Goal: Task Accomplishment & Management: Complete application form

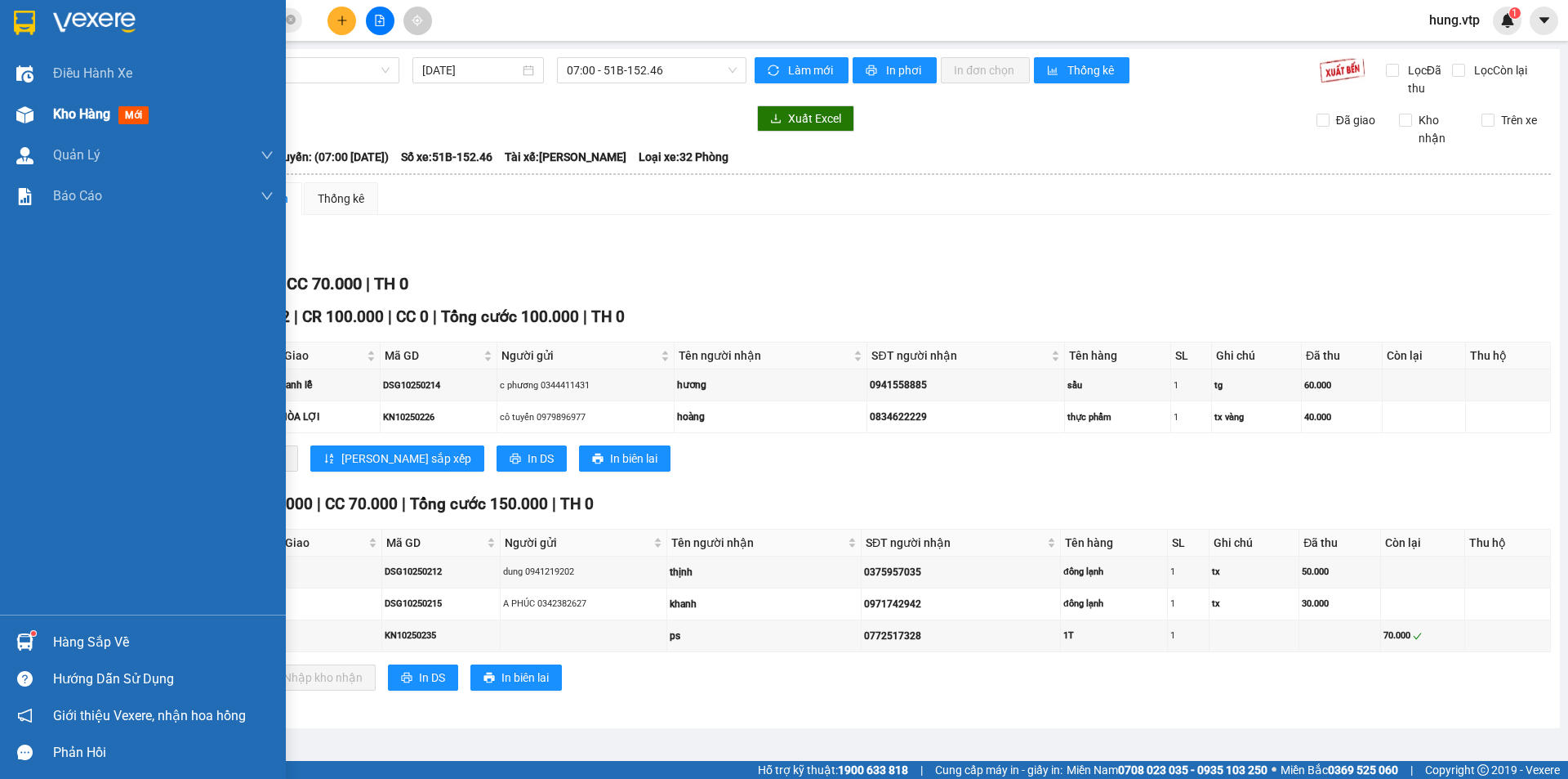
click at [28, 116] on img at bounding box center [25, 115] width 18 height 18
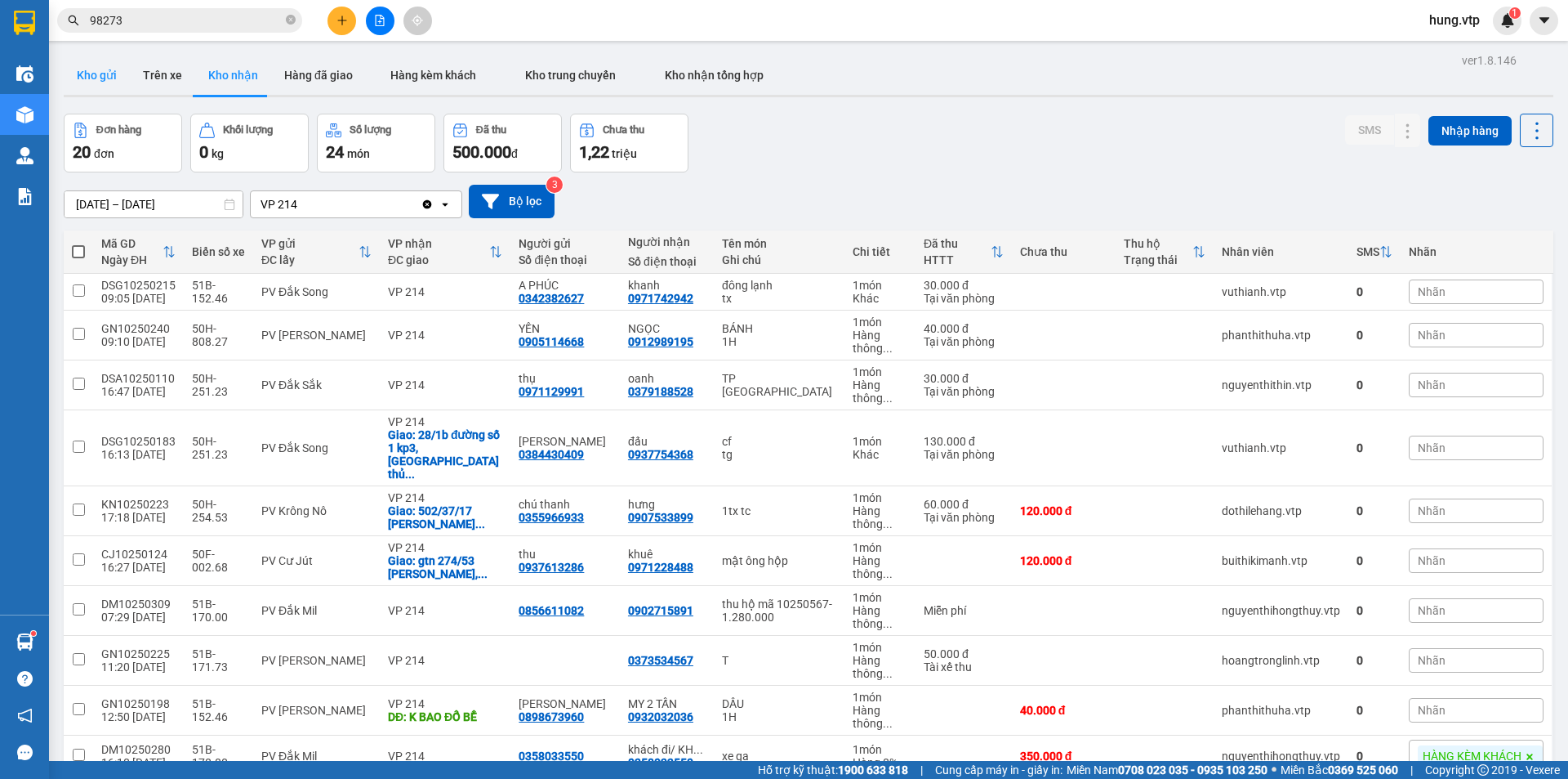
click at [99, 74] on button "Kho gửi" at bounding box center [97, 74] width 66 height 39
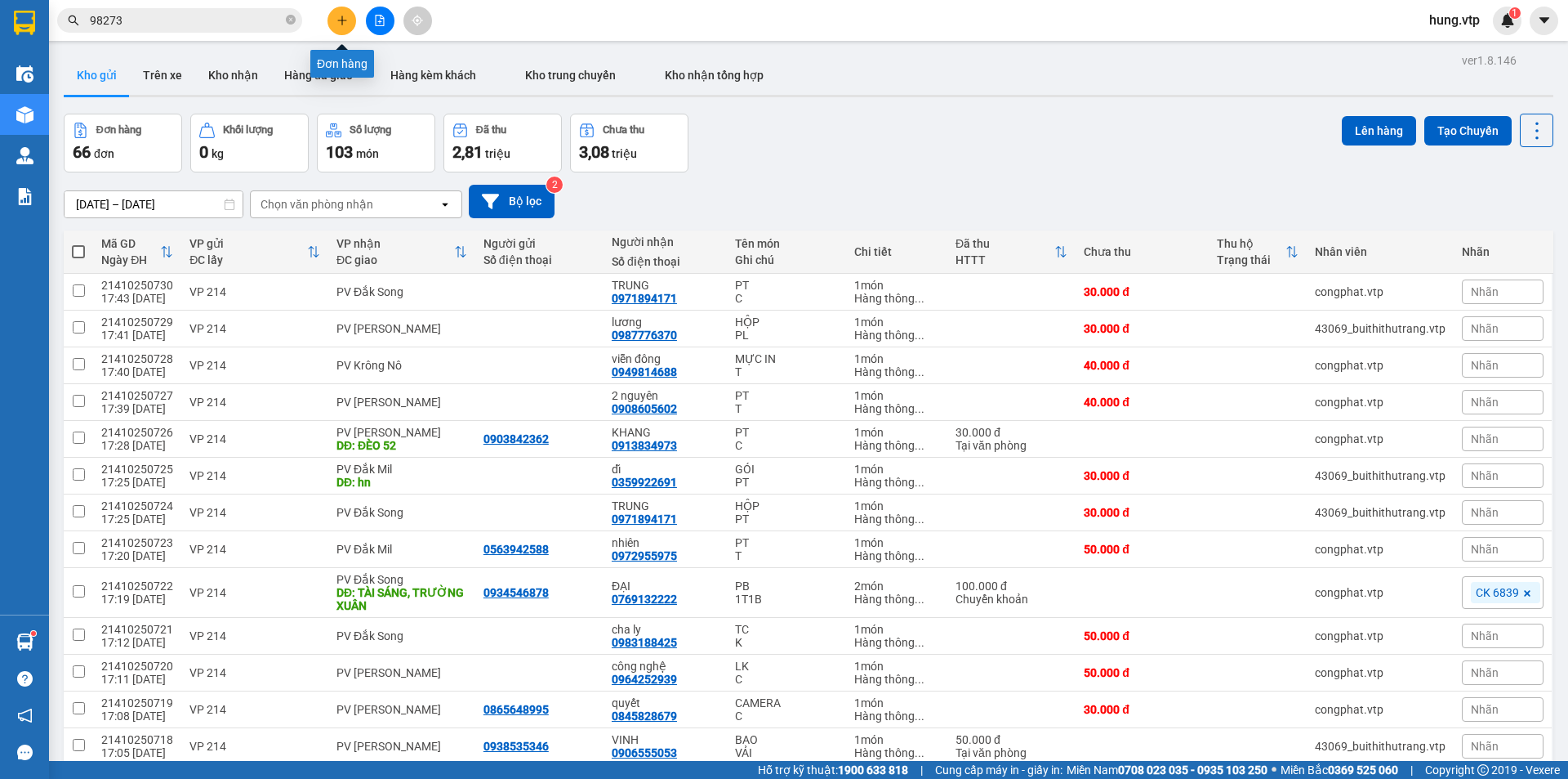
click at [342, 14] on button at bounding box center [341, 20] width 29 height 29
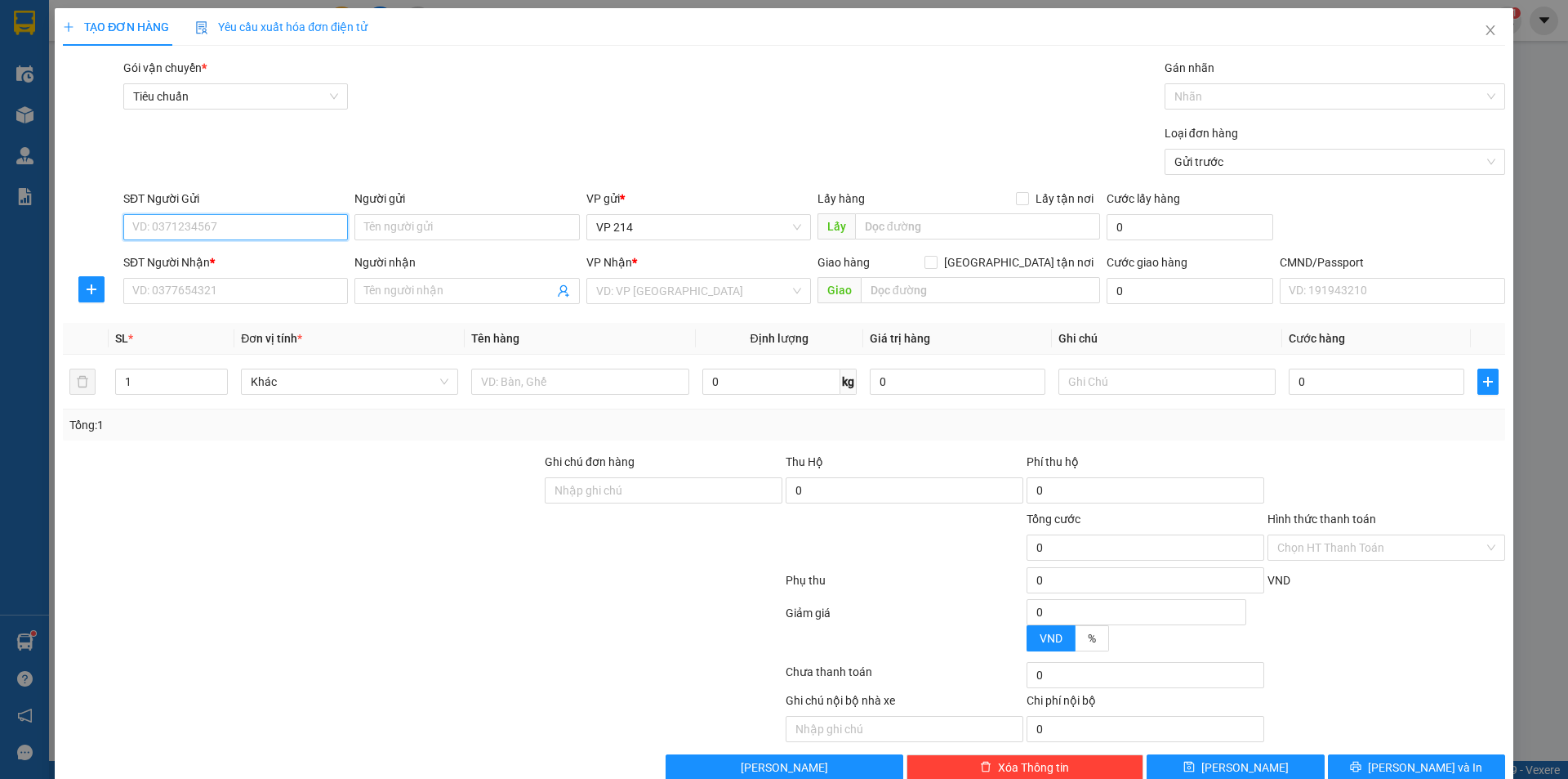
click at [195, 228] on input "SĐT Người Gửi" at bounding box center [235, 228] width 225 height 26
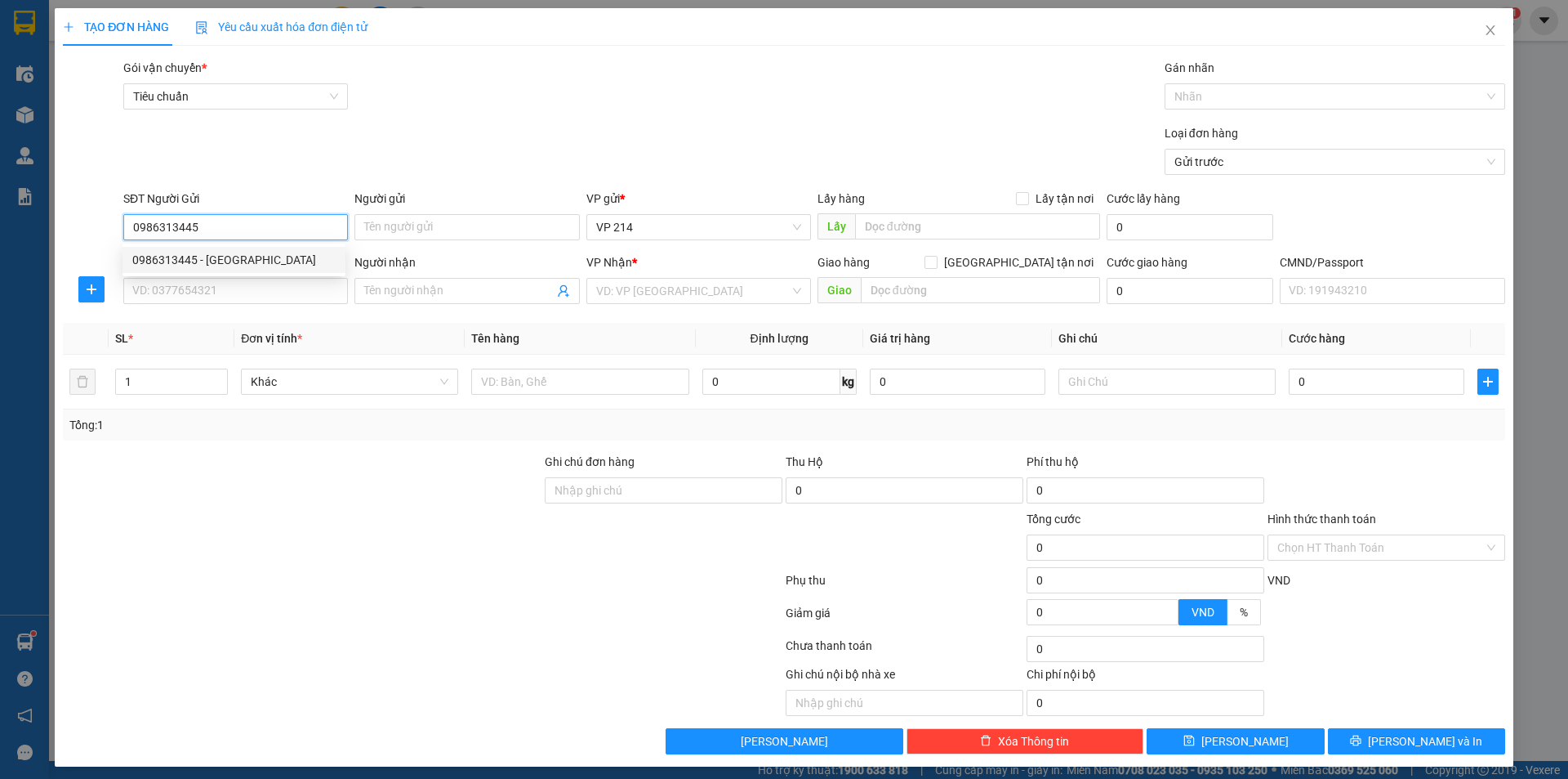
type input "0986313445"
type input "sơn an khang"
type input "0916092179"
type input "TÂN"
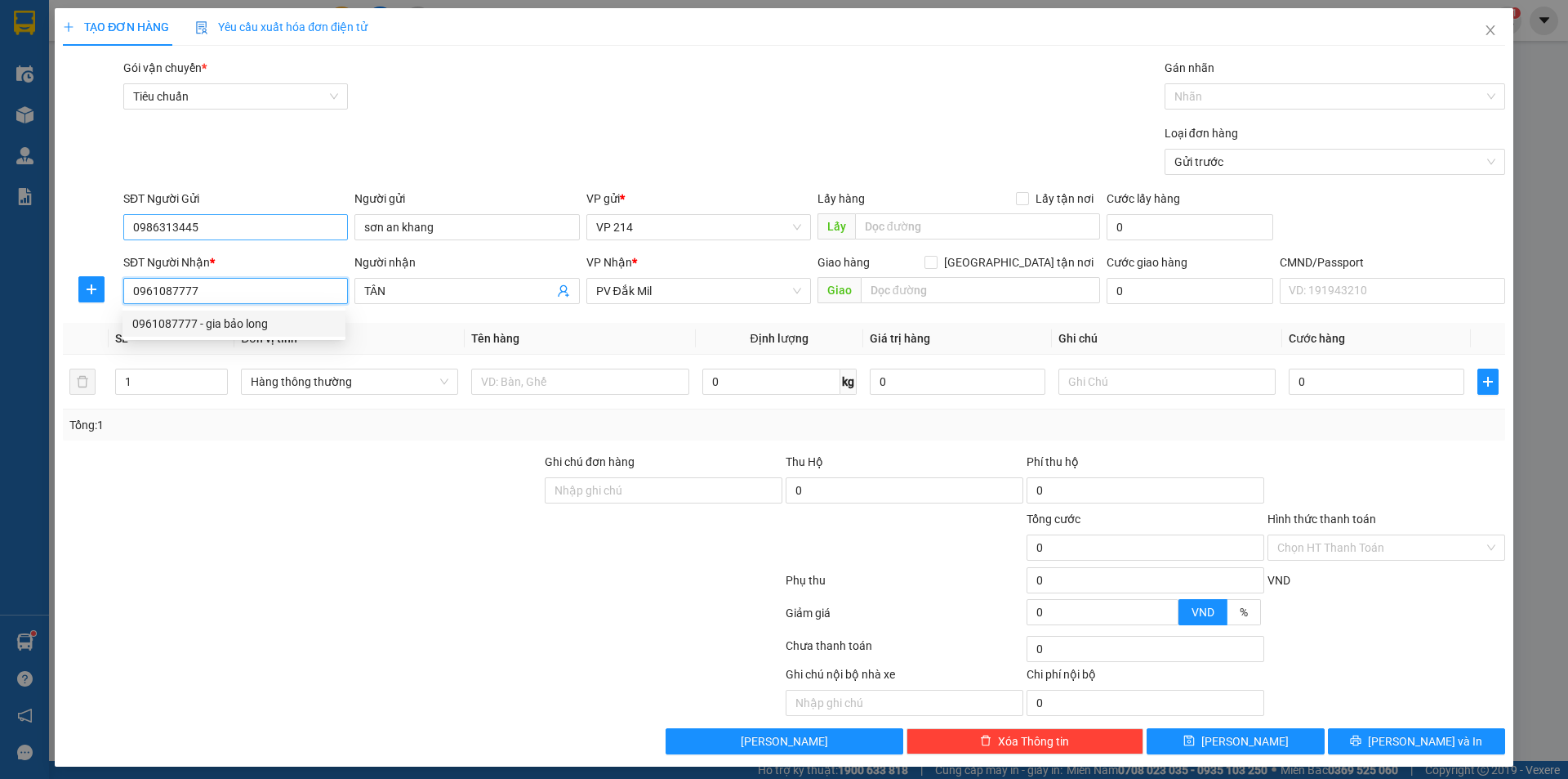
type input "0961087777"
type input "gia bảo long"
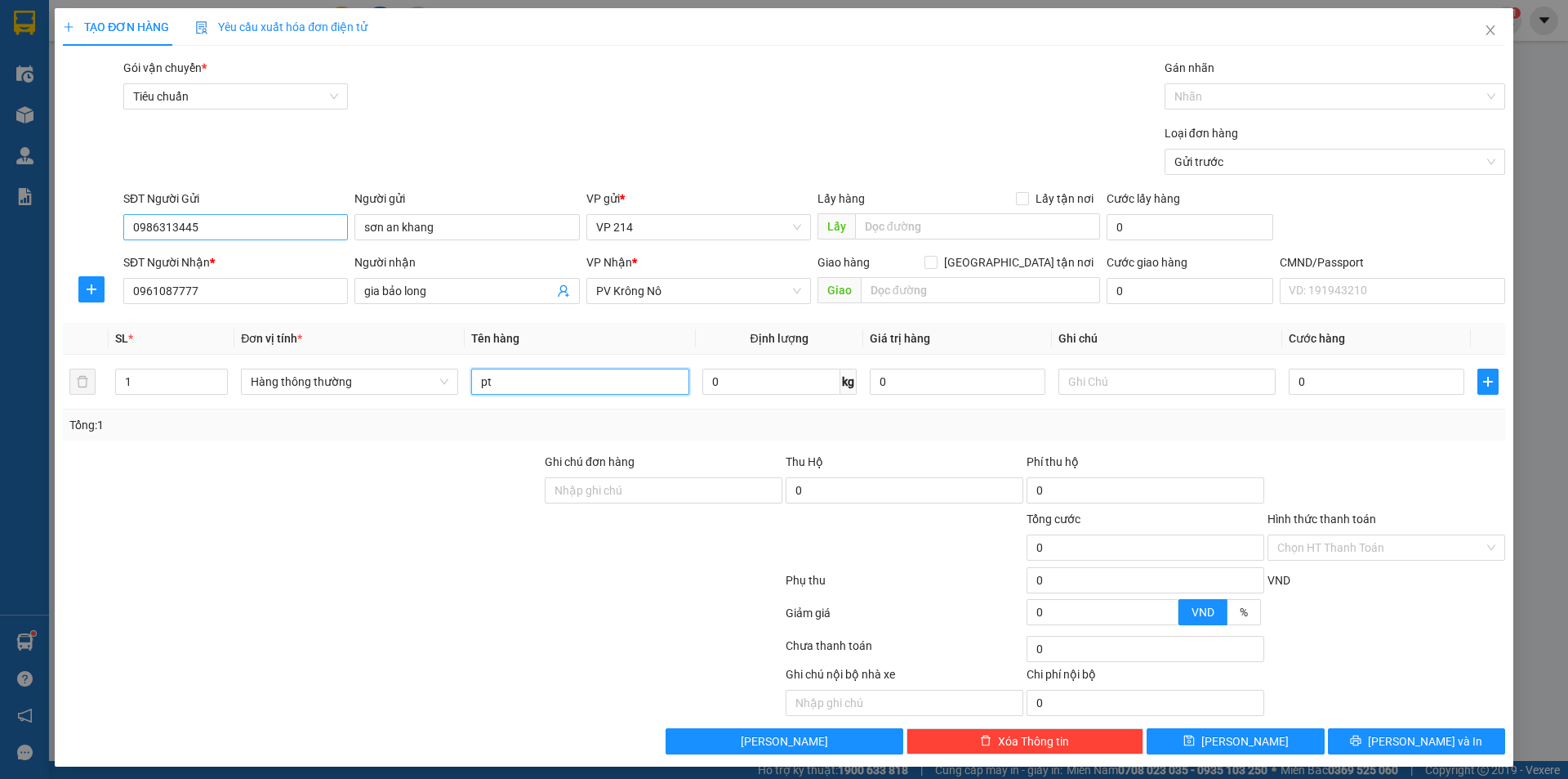
type input "pt"
type input "1T"
type input "7"
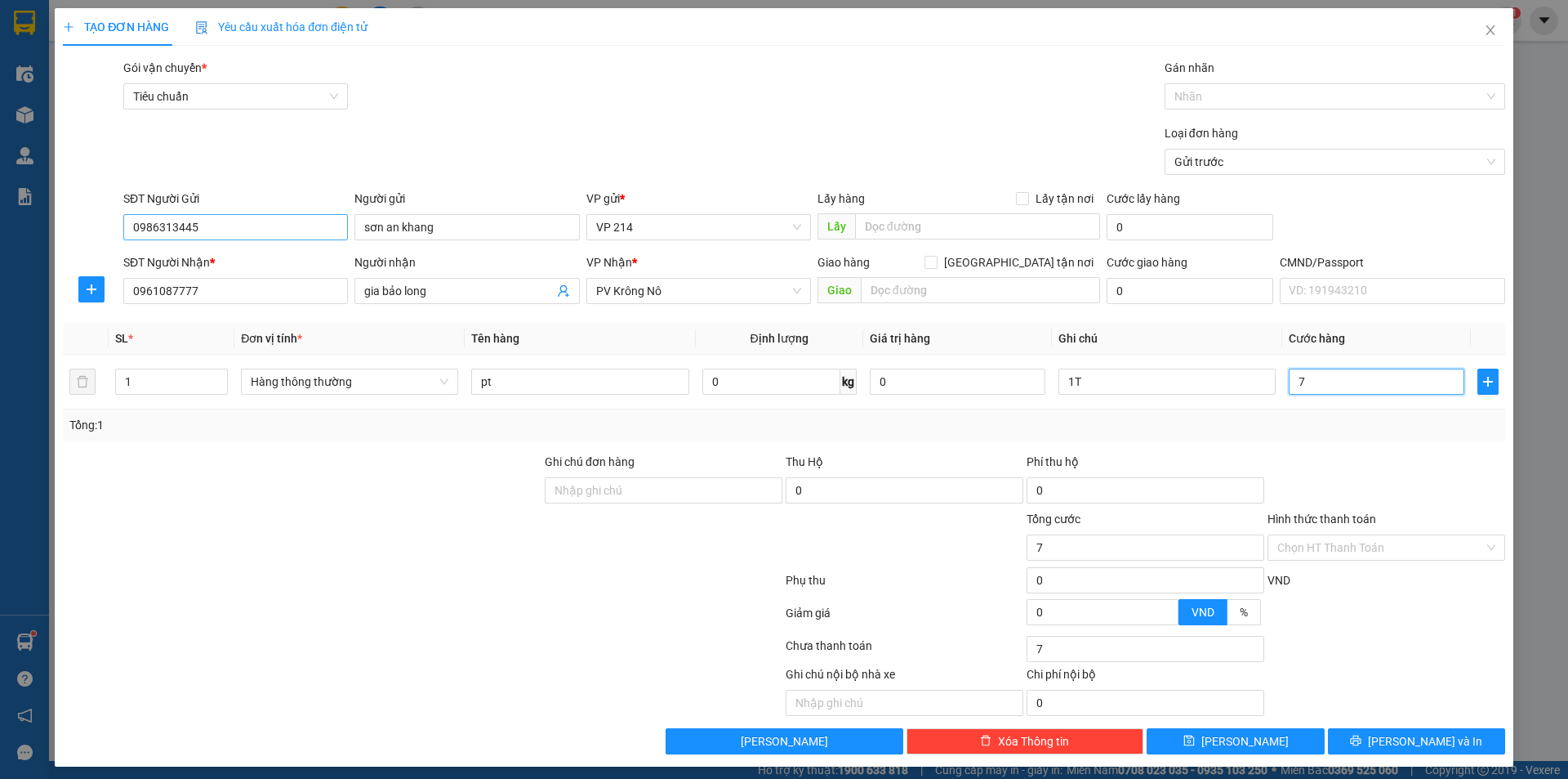
type input "70"
type input "700"
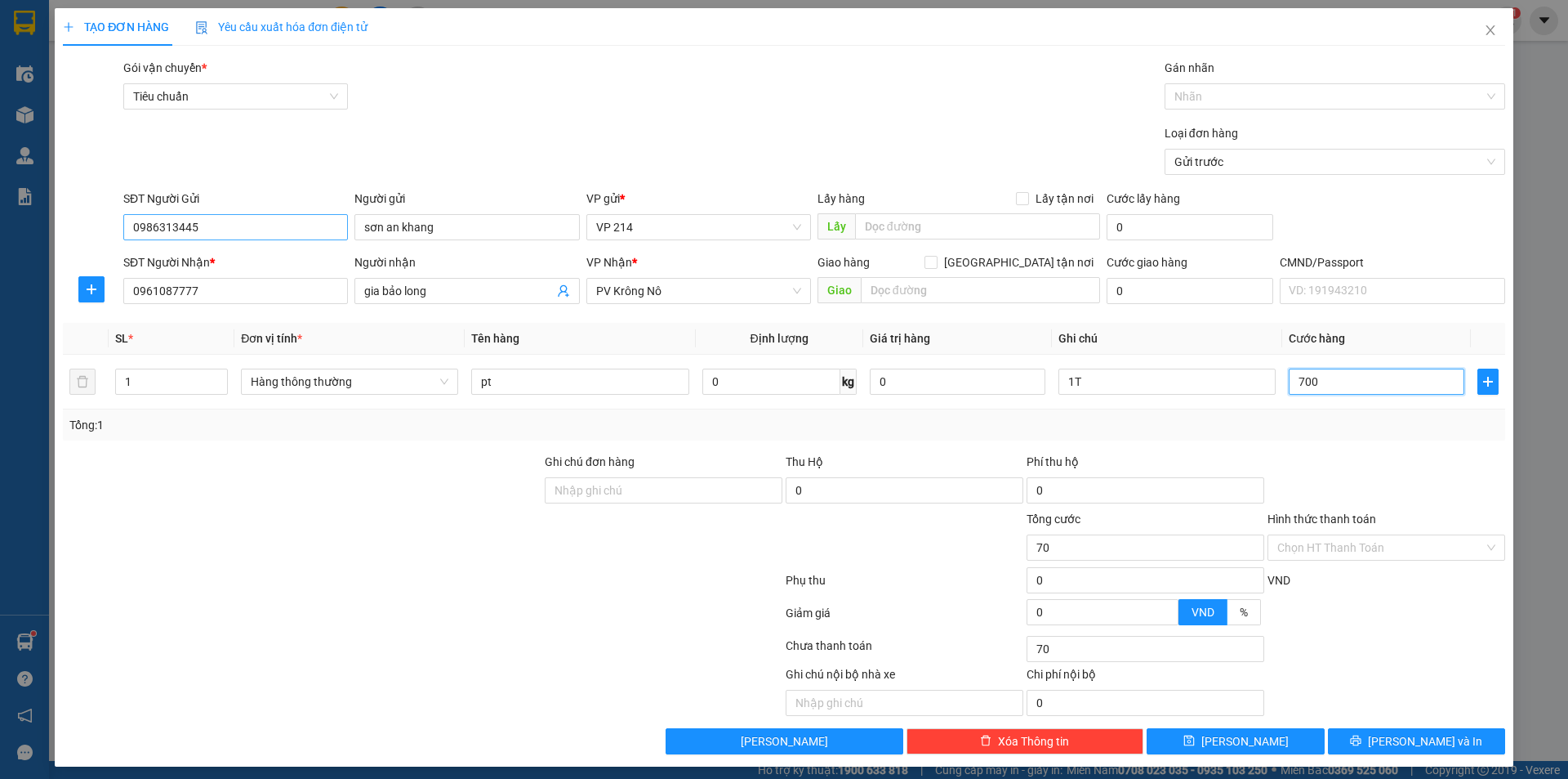
type input "700"
type input "7.000"
type input "70.000"
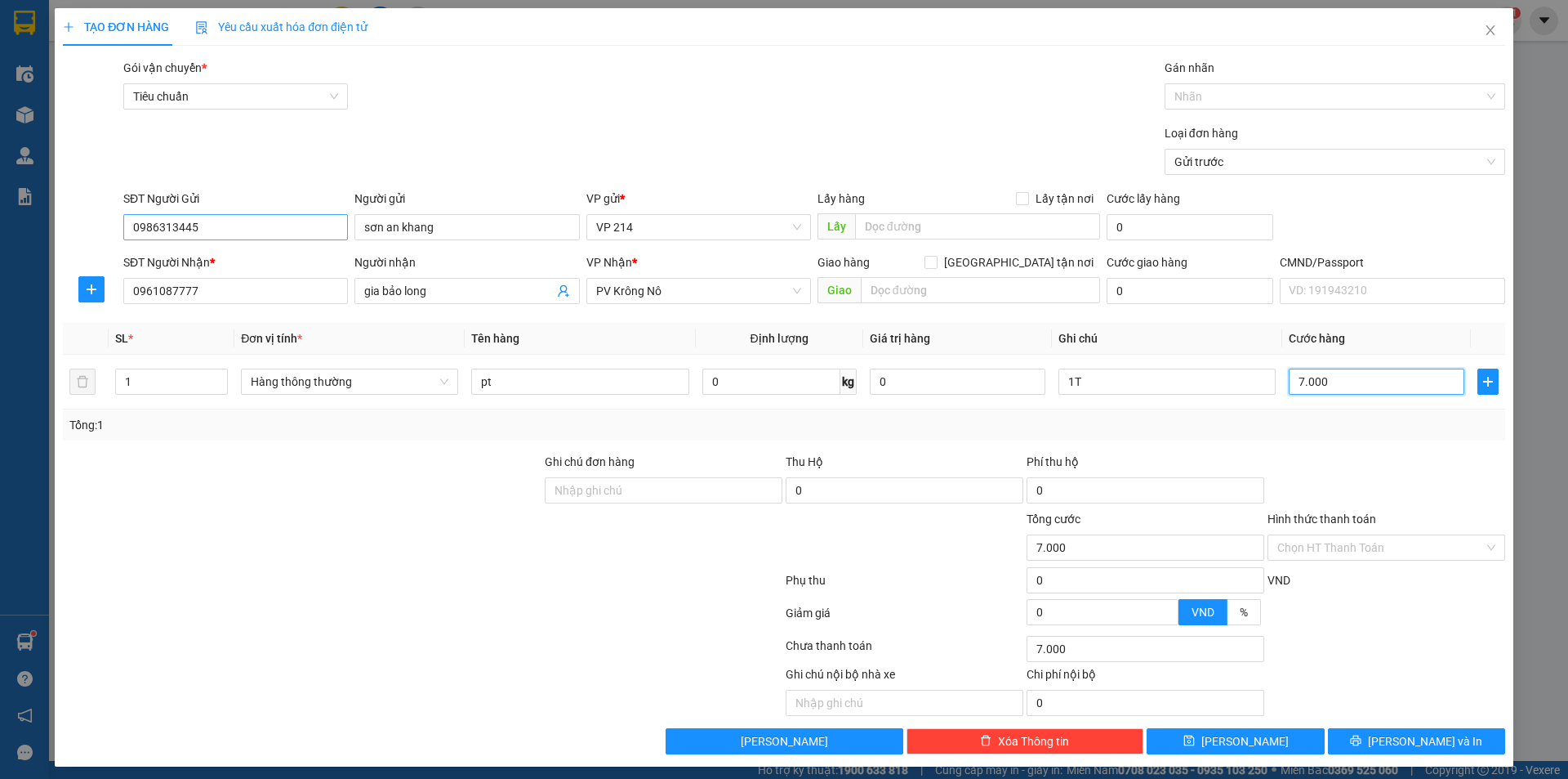
type input "70.000"
click at [1431, 737] on span "[PERSON_NAME] và In" at bounding box center [1425, 740] width 115 height 18
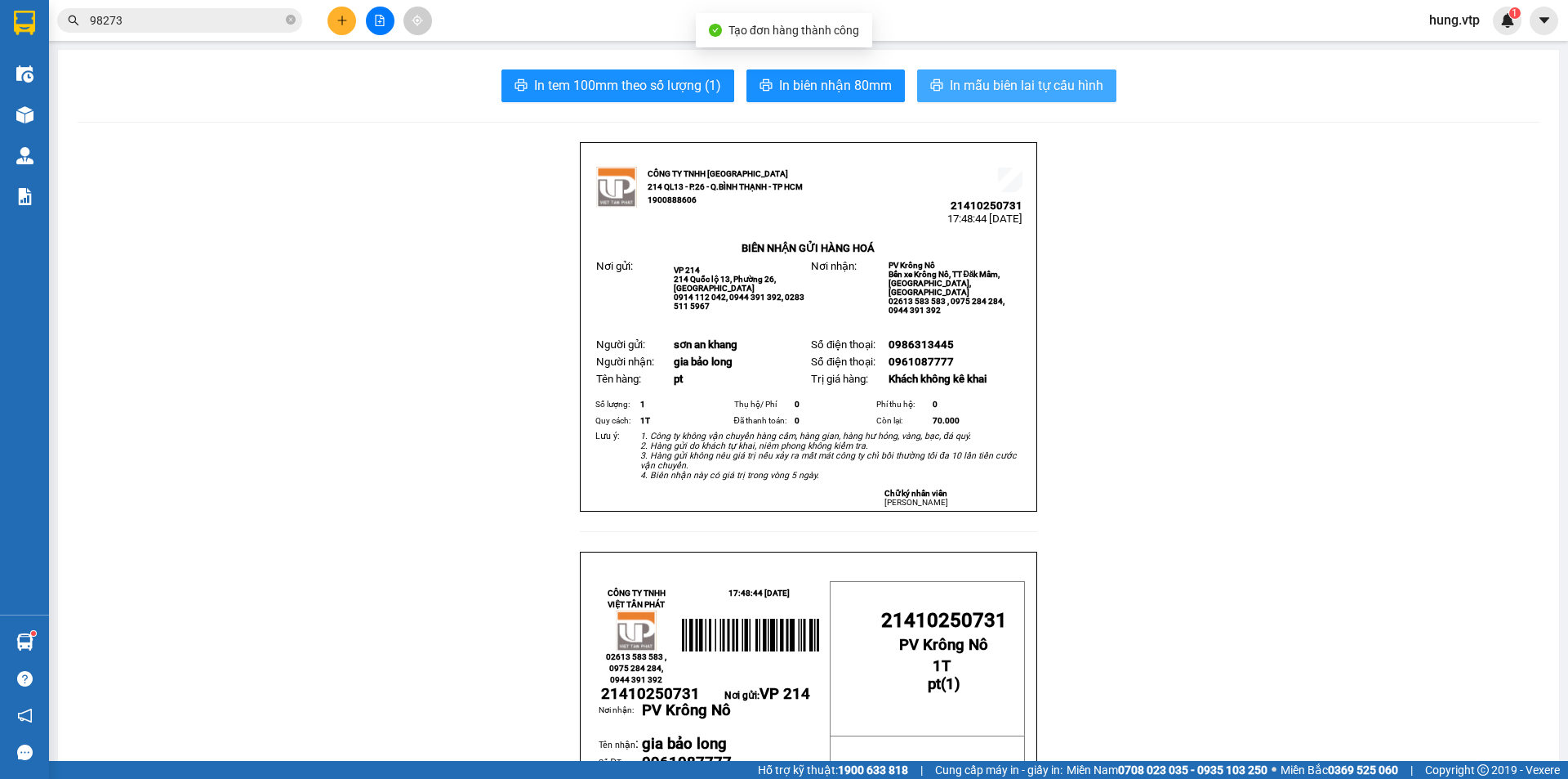
drag, startPoint x: 1026, startPoint y: 83, endPoint x: 1020, endPoint y: 91, distance: 10.0
click at [1026, 84] on span "In mẫu biên lai tự cấu hình" at bounding box center [1027, 85] width 154 height 20
click at [1044, 77] on span "In mẫu biên lai tự cấu hình" at bounding box center [1027, 85] width 154 height 20
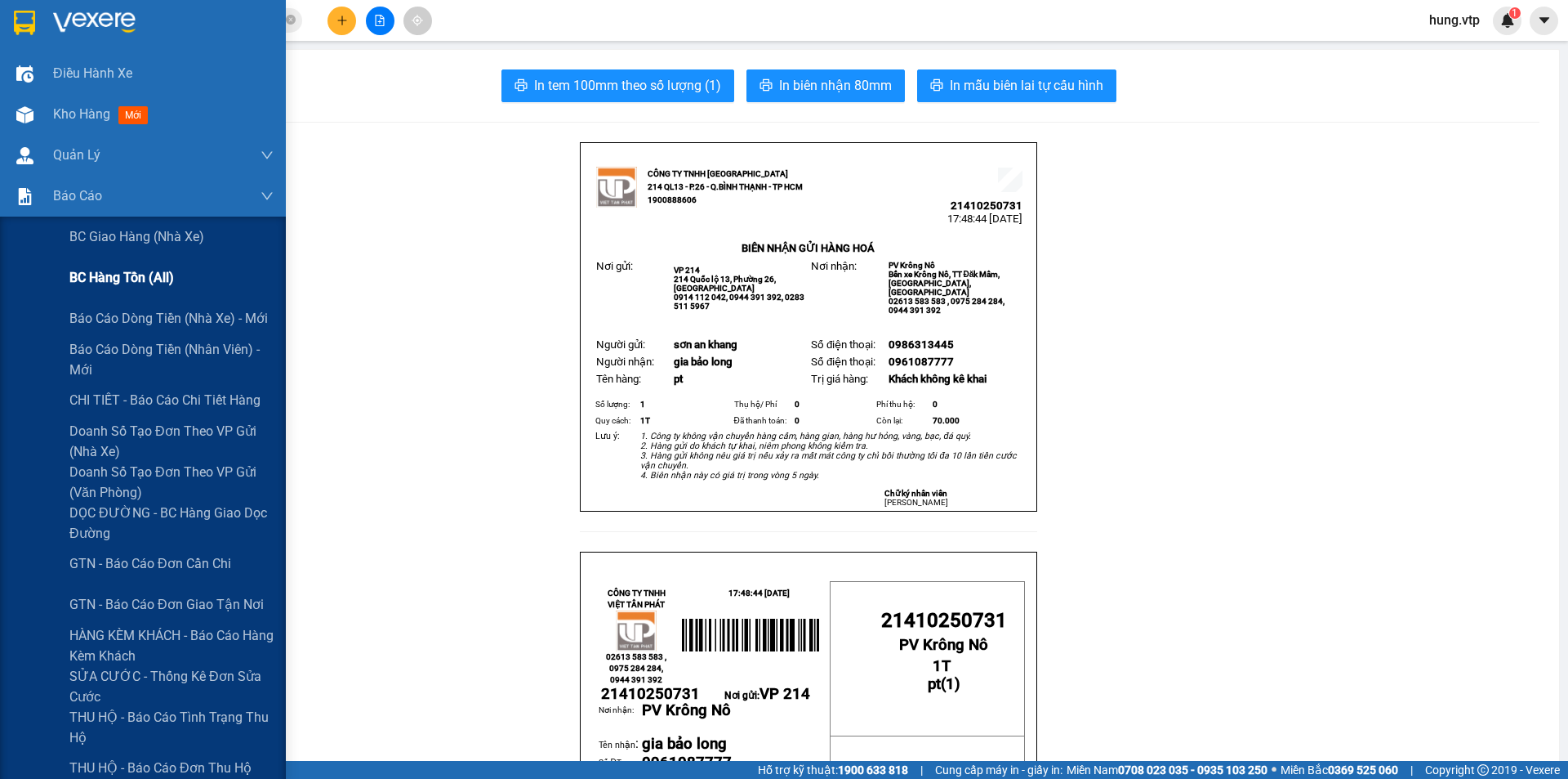
click at [117, 273] on span "BC hàng tồn (all)" at bounding box center [121, 277] width 104 height 20
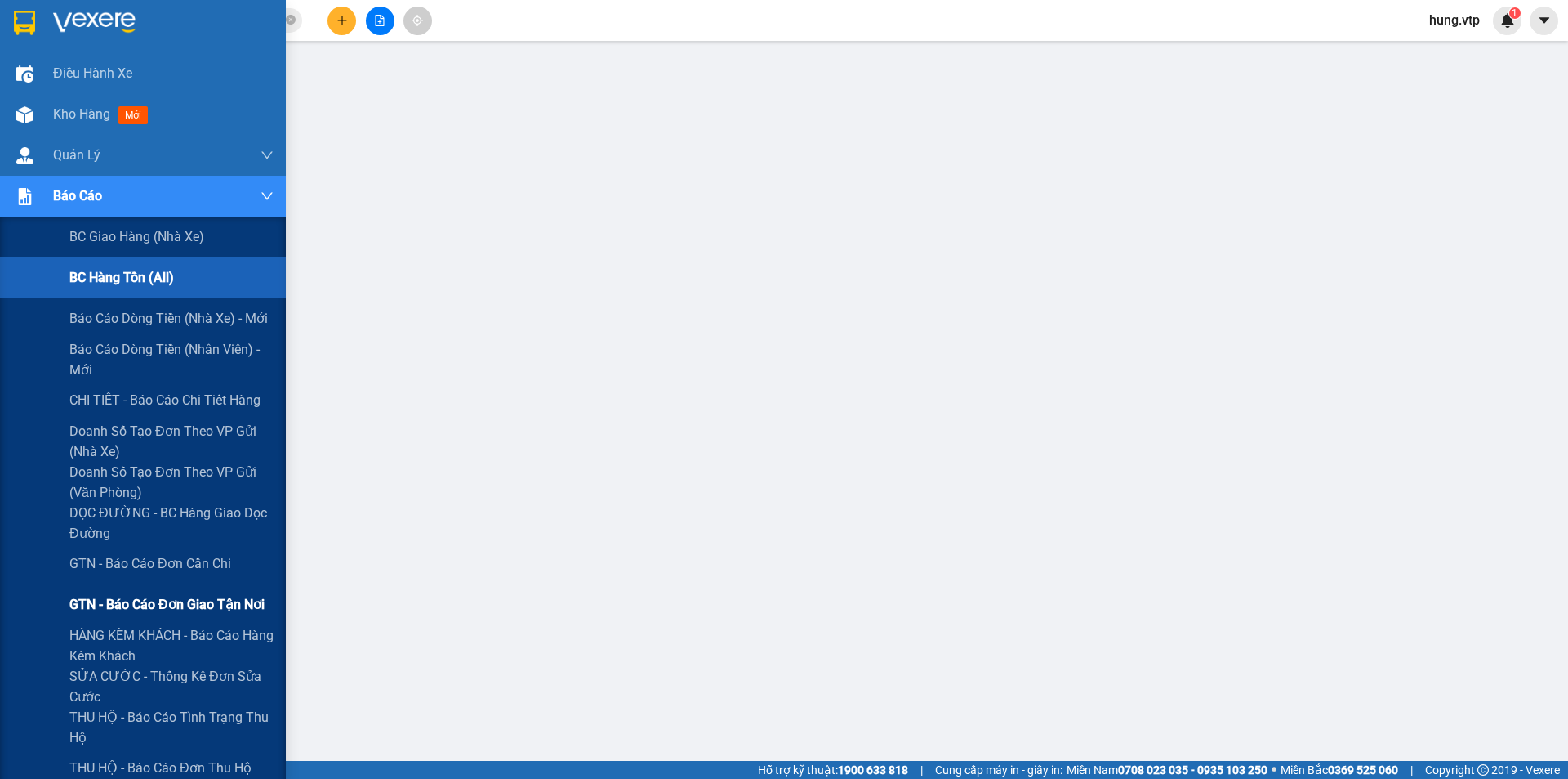
click at [189, 602] on span "GTN - Báo cáo đơn giao tận nơi" at bounding box center [166, 604] width 195 height 20
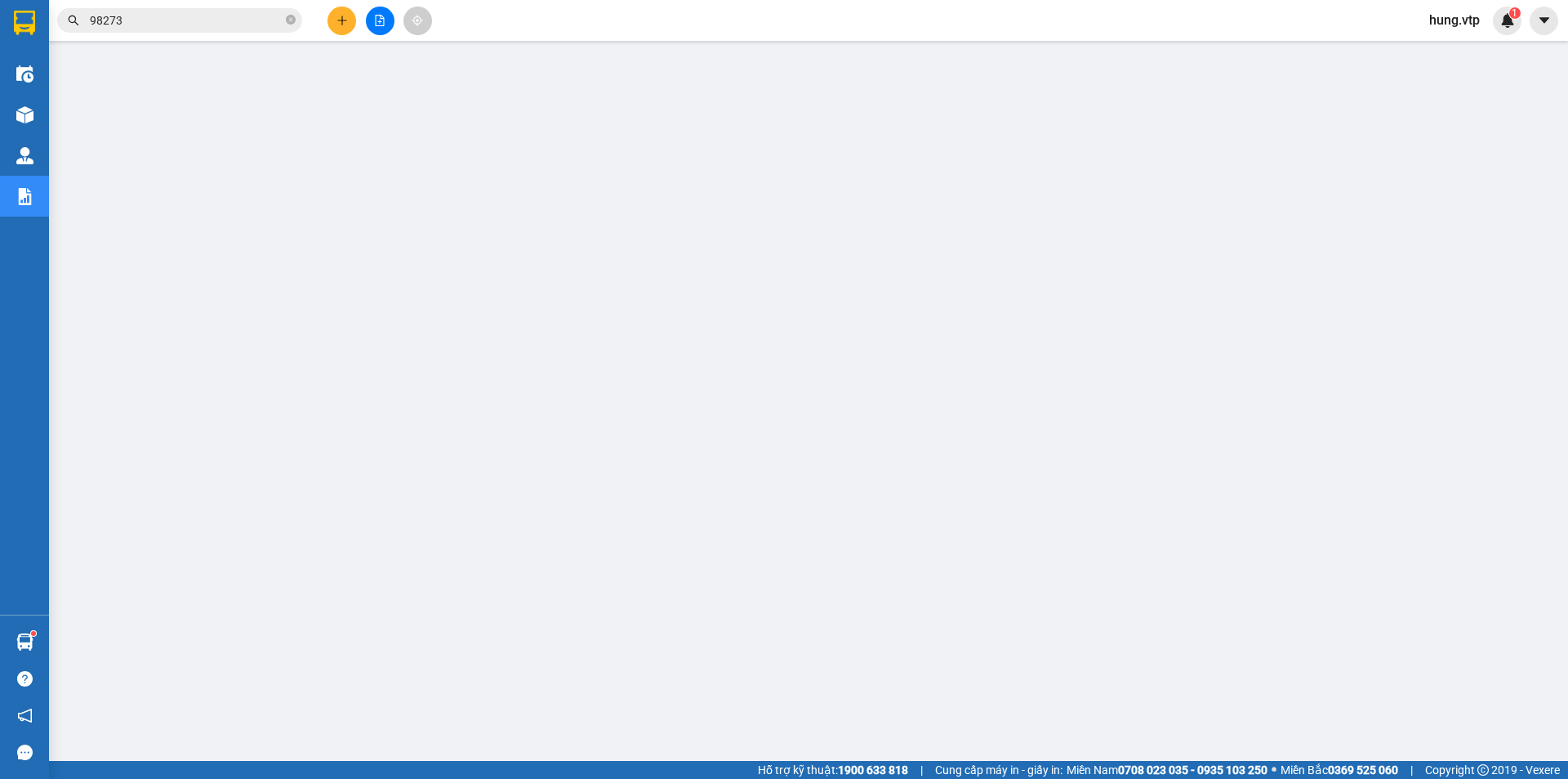
click at [158, 28] on input "98273" at bounding box center [186, 20] width 192 height 18
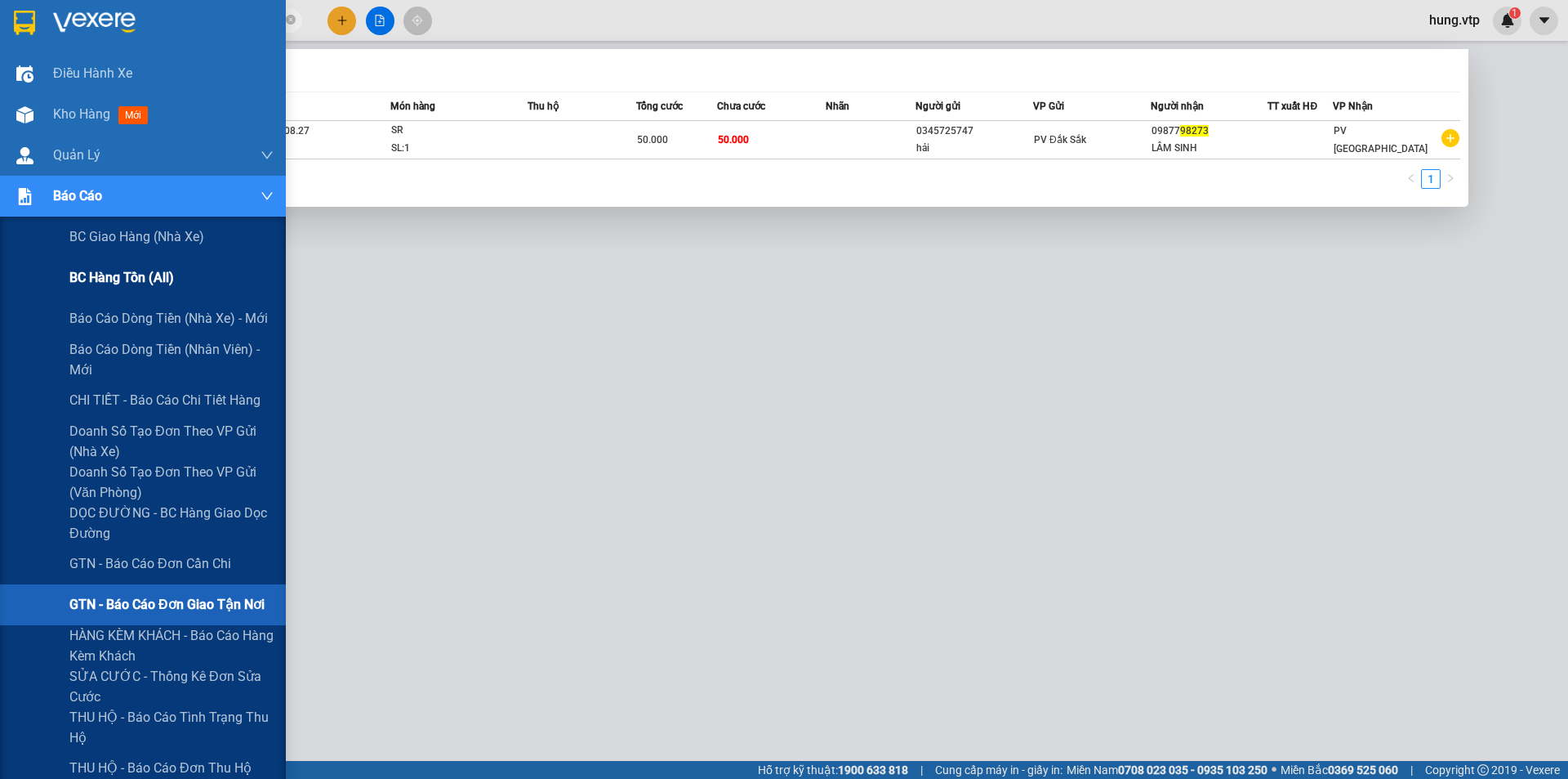
click at [151, 277] on span "BC hàng tồn (all)" at bounding box center [121, 277] width 104 height 20
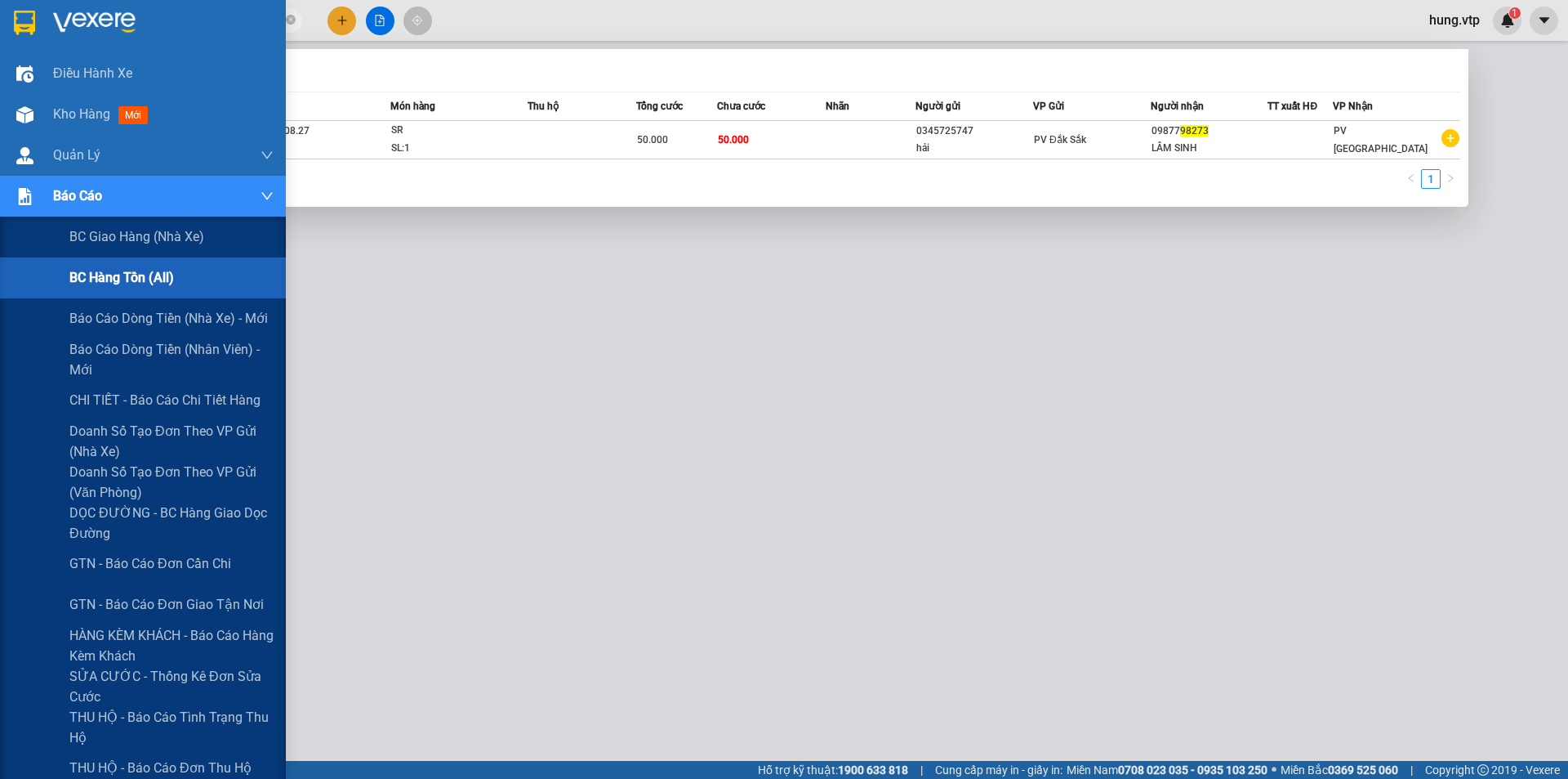
click at [150, 276] on span "BC hàng tồn (all)" at bounding box center [121, 277] width 104 height 20
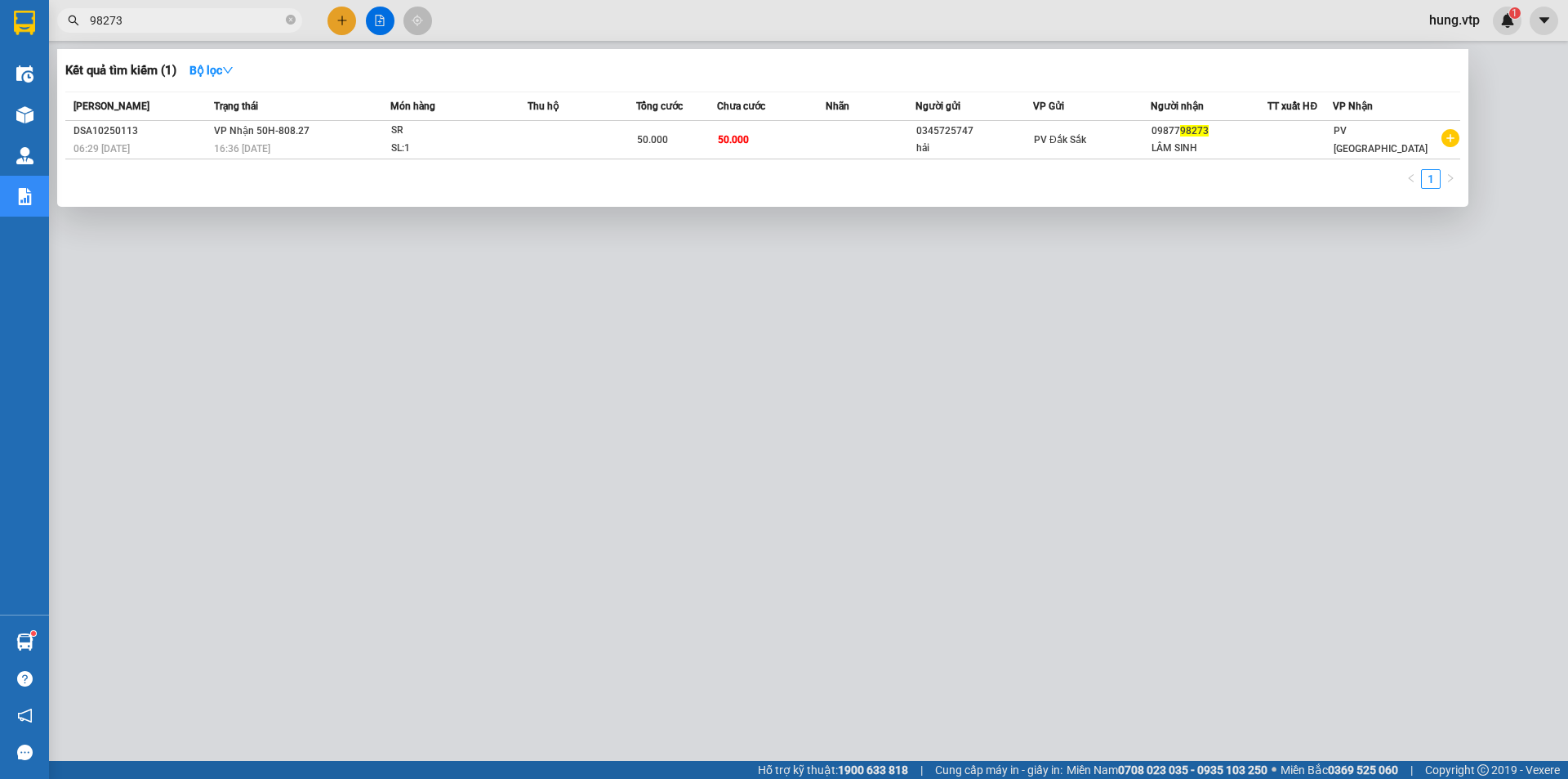
click at [141, 20] on input "98273" at bounding box center [186, 20] width 192 height 18
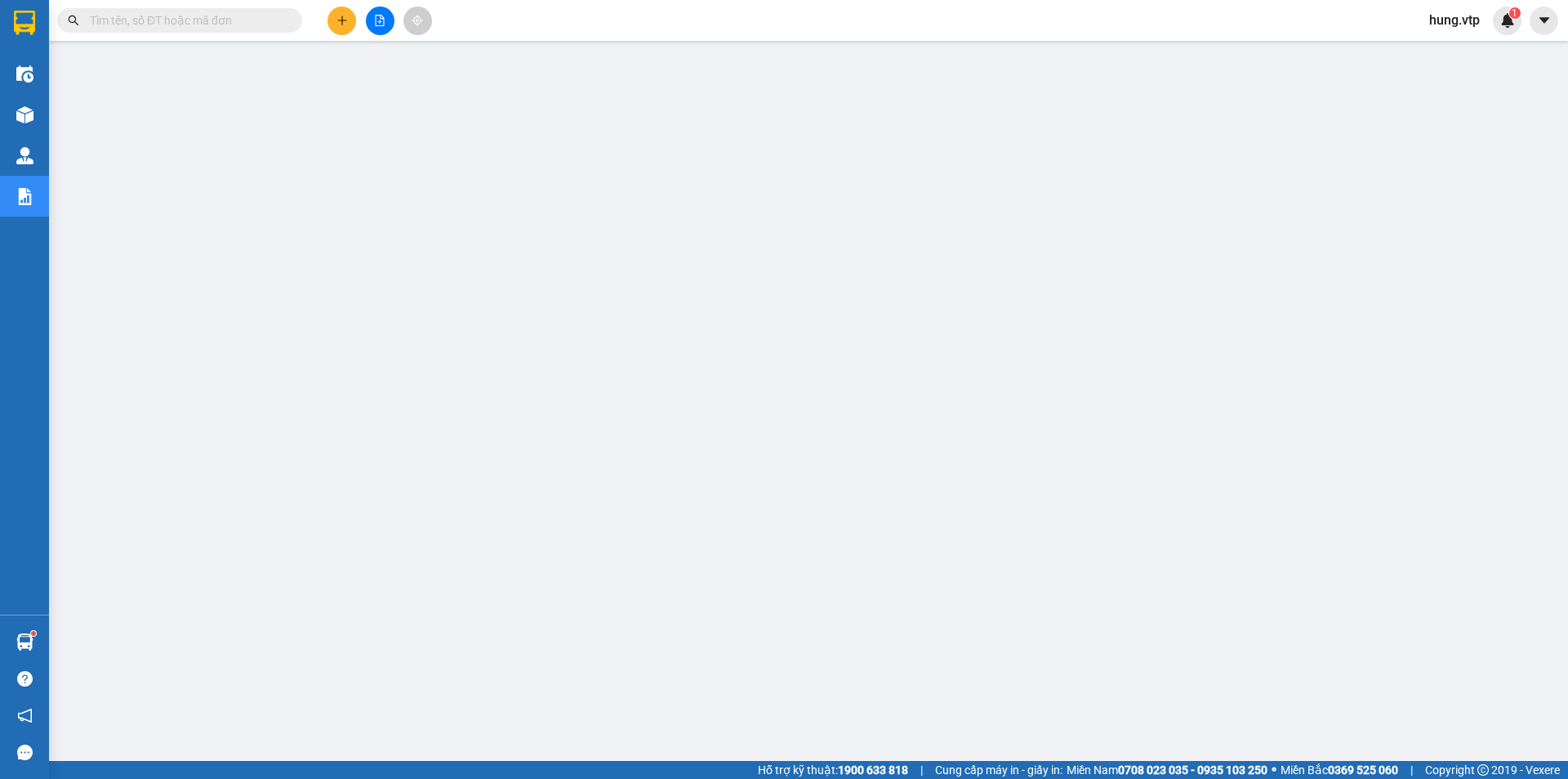
click at [1441, 18] on span "hung.vtp" at bounding box center [1455, 19] width 77 height 20
click at [1451, 47] on span "Đăng xuất" at bounding box center [1474, 51] width 68 height 18
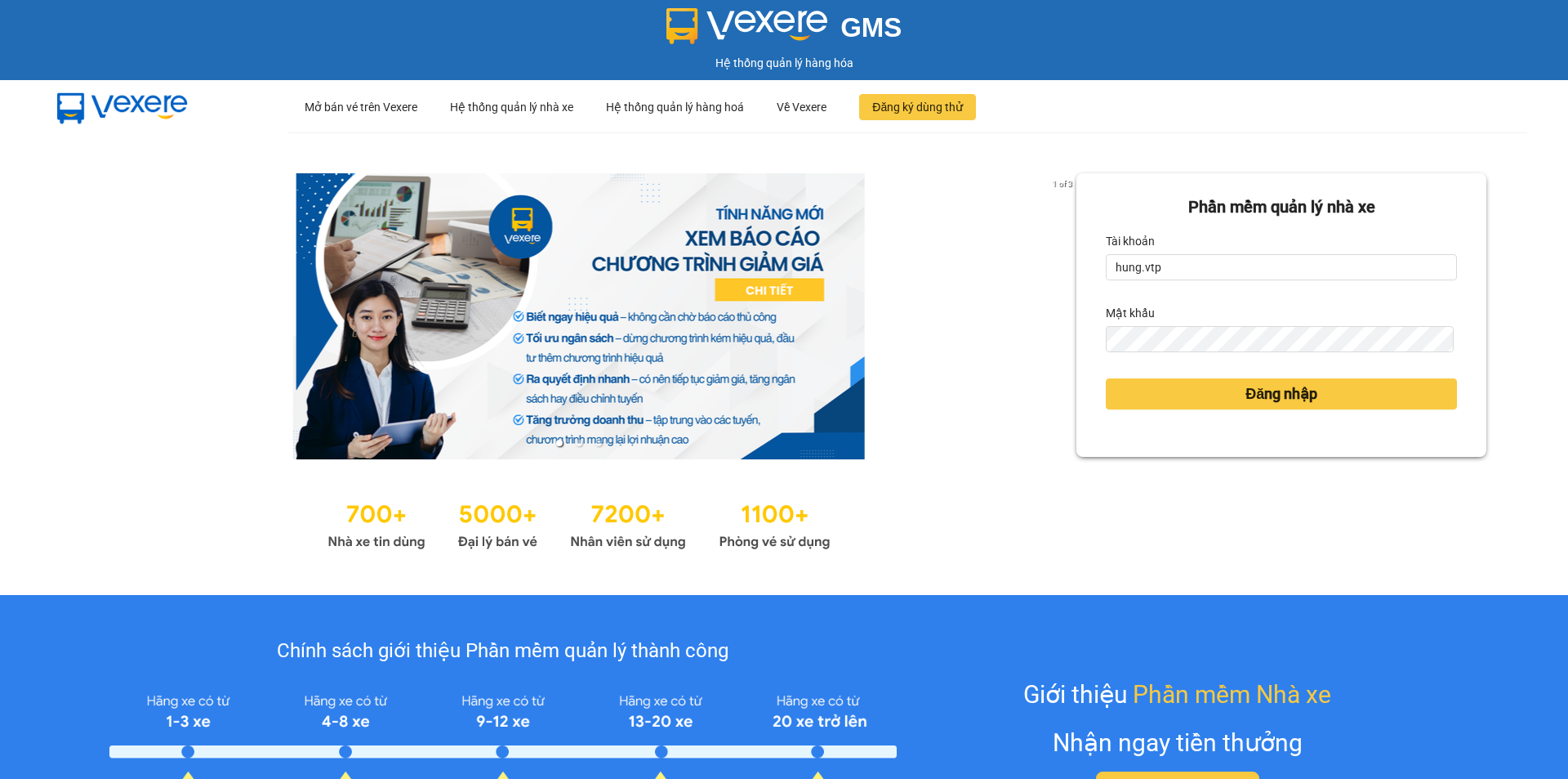
click at [998, 260] on link at bounding box center [578, 316] width 995 height 286
